Goal: Information Seeking & Learning: Find specific fact

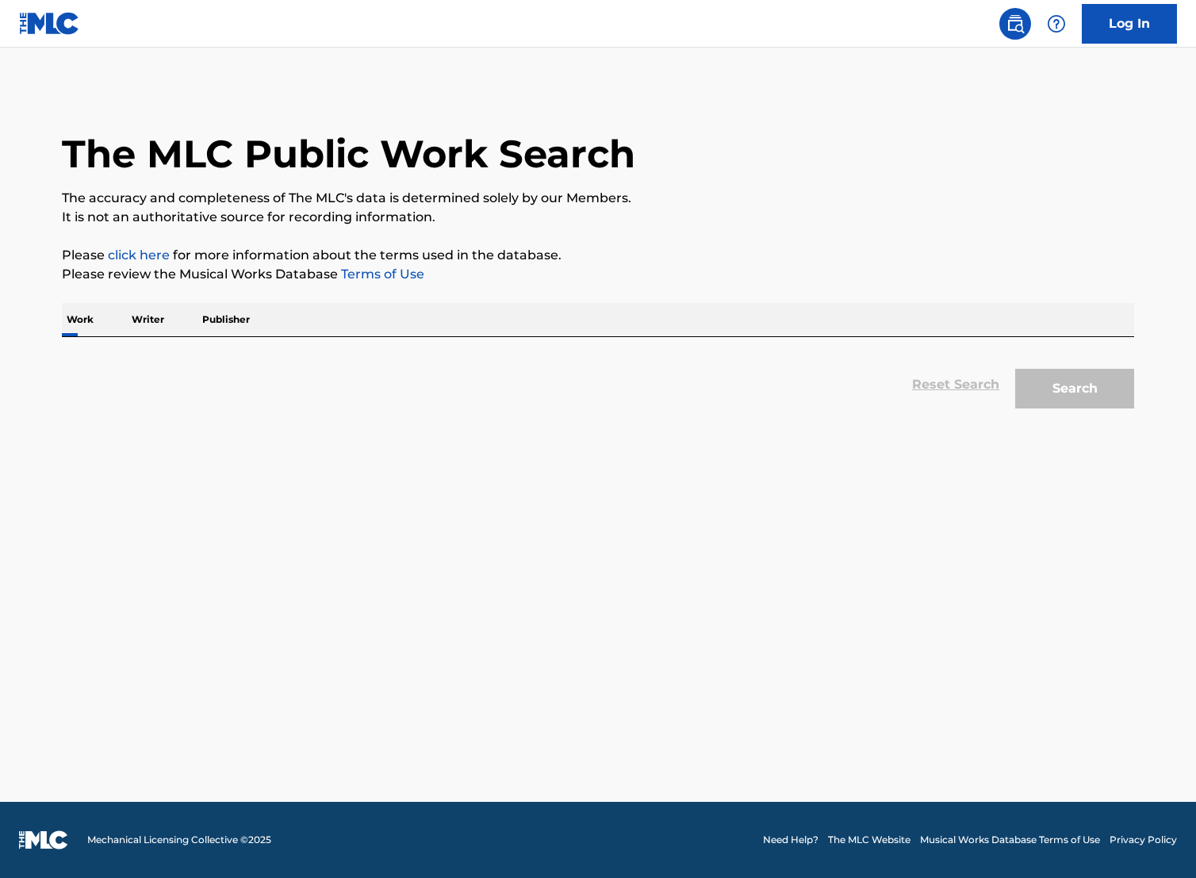
click at [392, 277] on link "Terms of Use" at bounding box center [381, 273] width 86 height 15
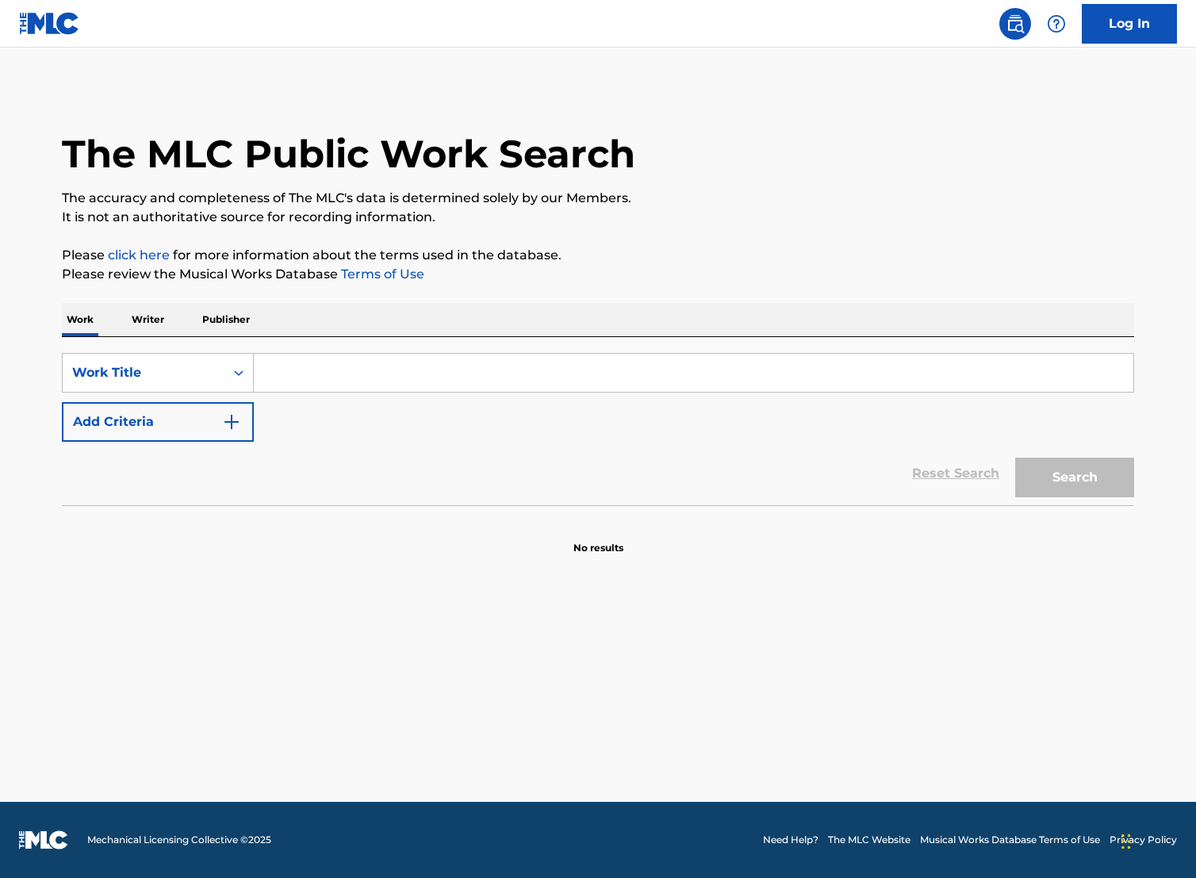
click at [345, 377] on input "Search Form" at bounding box center [694, 373] width 880 height 38
paste input "Crimson Drops Outflowing"
type input "Crimson Drops Outflowing"
click at [1084, 478] on button "Search" at bounding box center [1074, 478] width 119 height 40
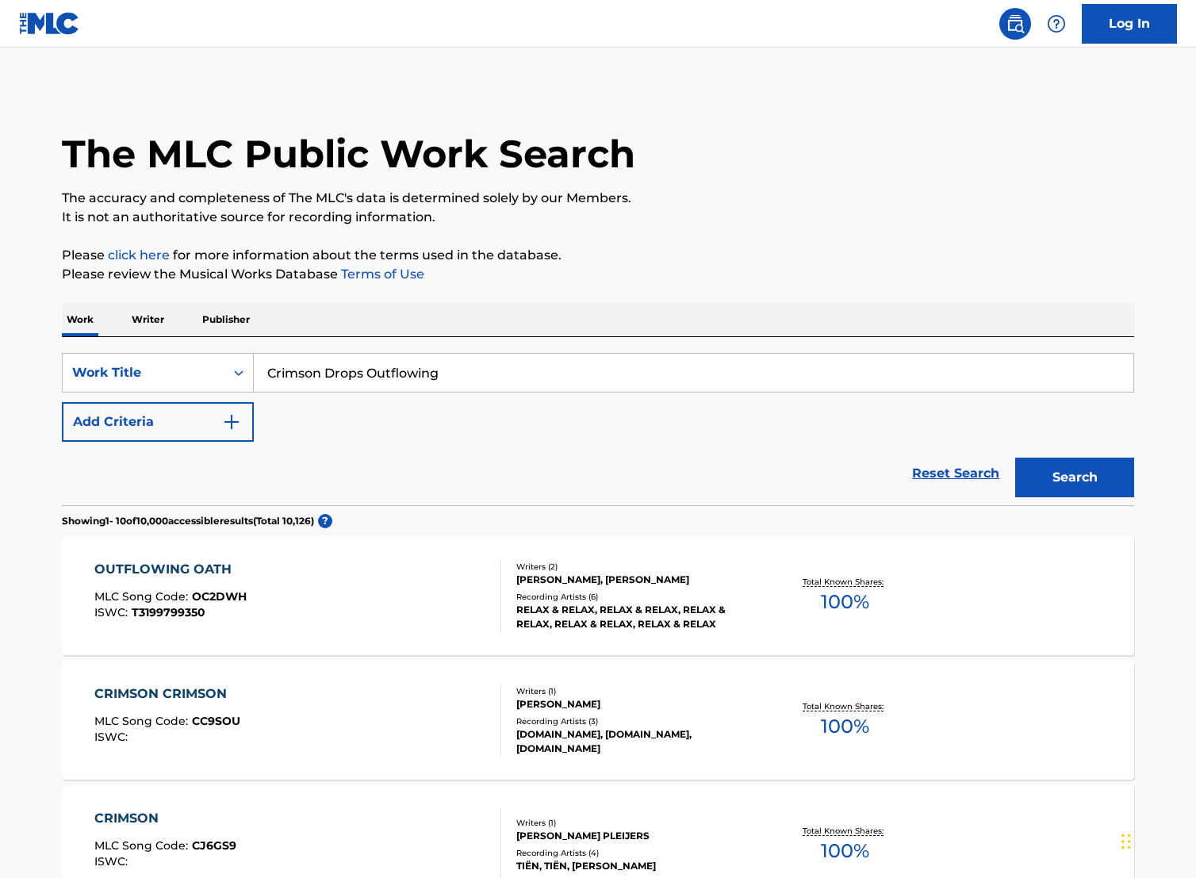
click at [213, 426] on button "Add Criteria" at bounding box center [158, 422] width 192 height 40
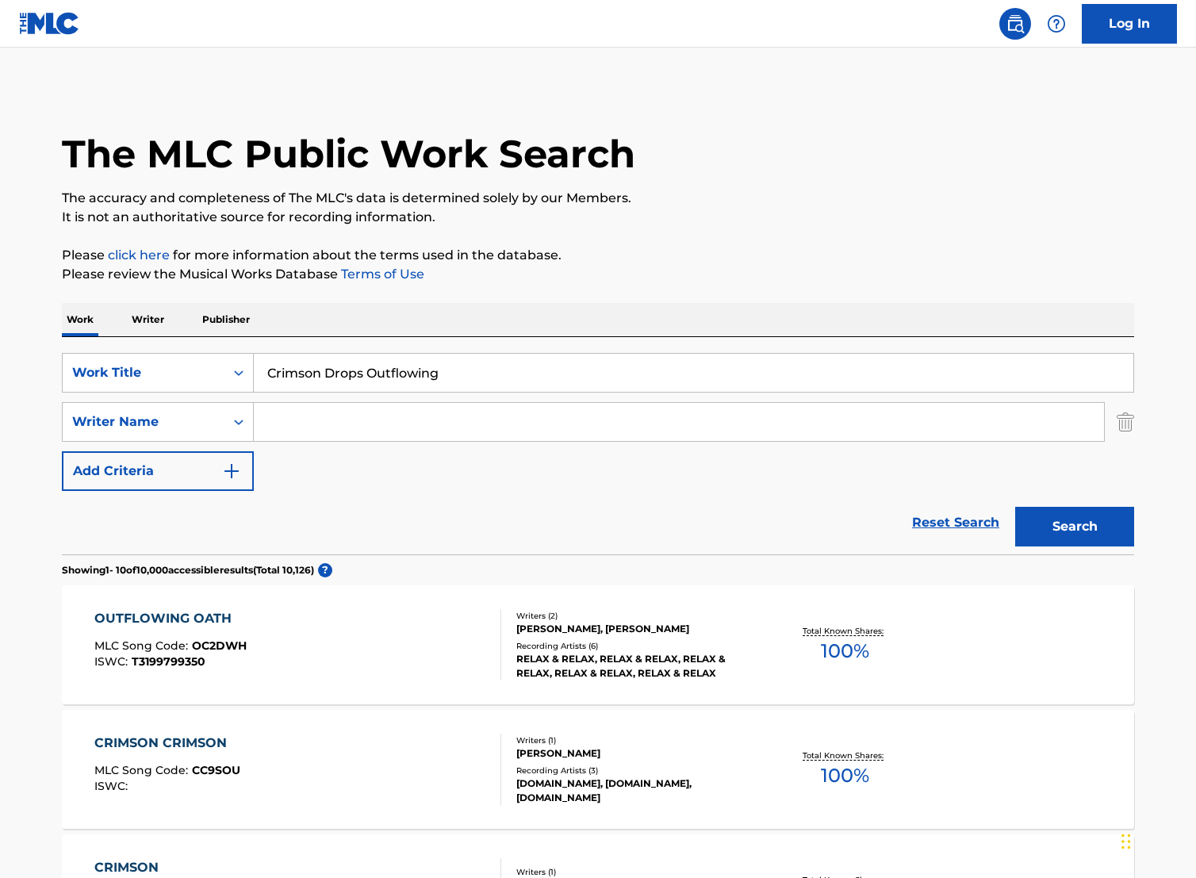
click at [290, 425] on input "Search Form" at bounding box center [679, 422] width 850 height 38
type input "g"
type input "[PERSON_NAME]"
click at [1085, 534] on button "Search" at bounding box center [1074, 527] width 119 height 40
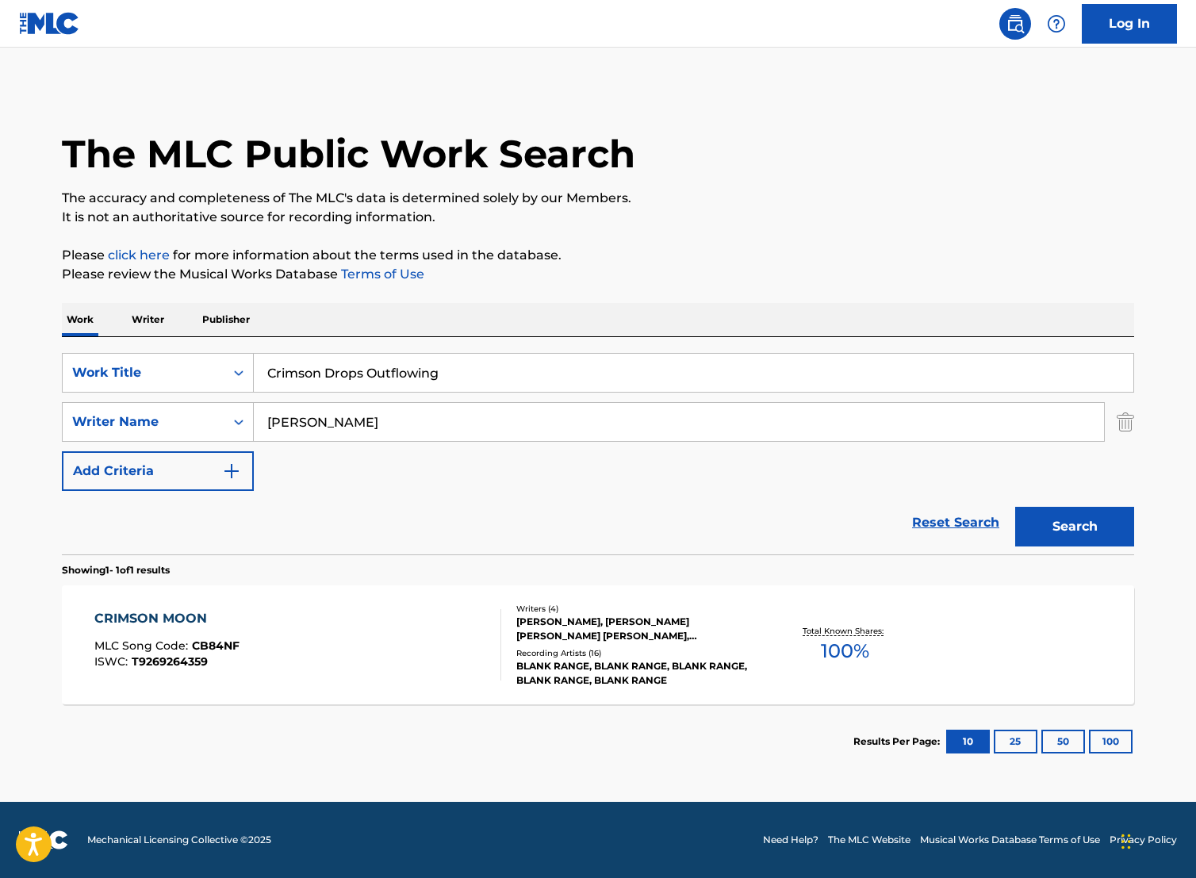
drag, startPoint x: 444, startPoint y: 378, endPoint x: 251, endPoint y: 346, distance: 196.2
click at [251, 347] on div "SearchWithCriteria3c767cc2-dc46-44f9-b77d-ef708e76aeb8 Work Title Crimson Drops…" at bounding box center [598, 445] width 1072 height 217
click at [269, 435] on input "[PERSON_NAME]" at bounding box center [679, 422] width 850 height 38
type input "[PERSON_NAME]"
click at [1052, 513] on div "Search" at bounding box center [1070, 522] width 127 height 63
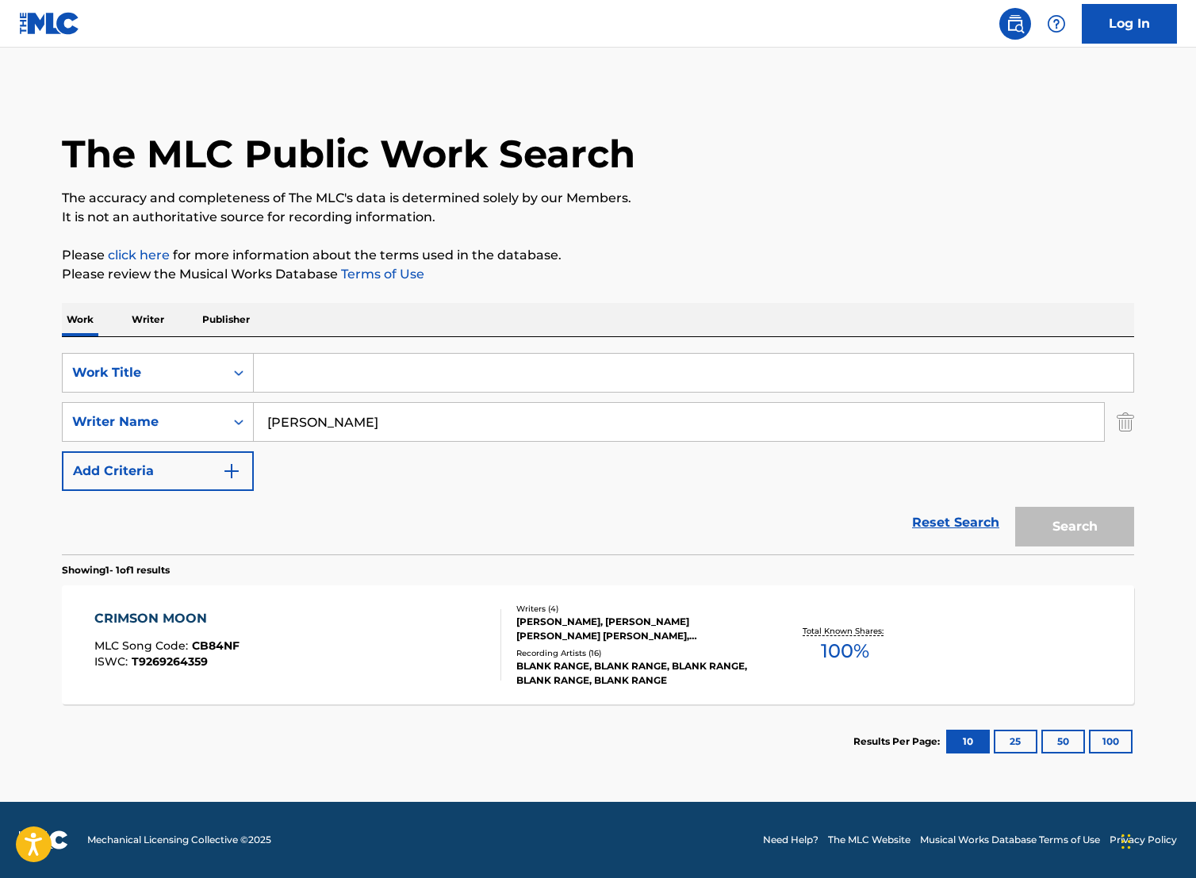
click at [478, 413] on input "dwight gustafson" at bounding box center [679, 422] width 850 height 38
click at [980, 518] on link "Reset Search" at bounding box center [955, 522] width 103 height 35
